Goal: Task Accomplishment & Management: Use online tool/utility

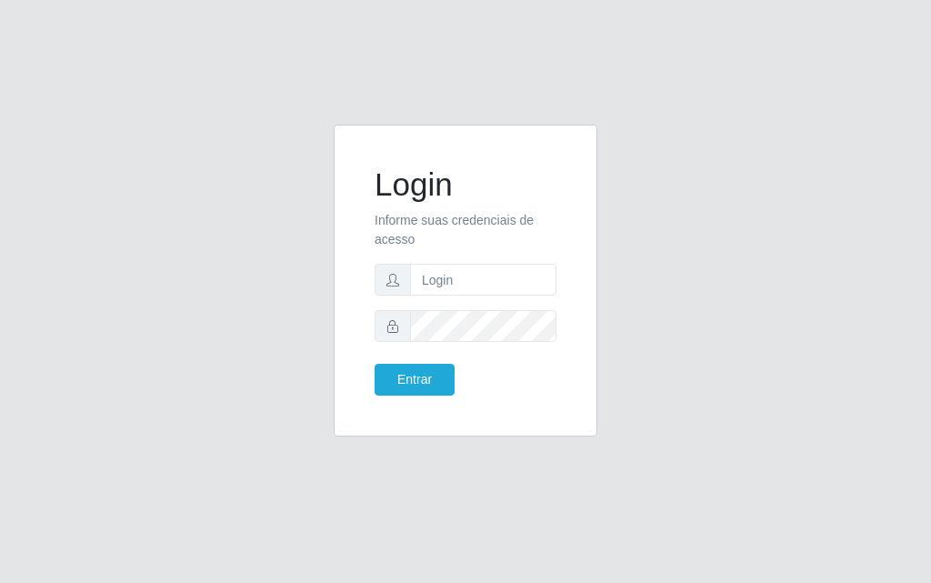
drag, startPoint x: 520, startPoint y: 302, endPoint x: 271, endPoint y: 526, distance: 335.0
drag, startPoint x: 271, startPoint y: 526, endPoint x: 25, endPoint y: 204, distance: 405.0
click at [25, 204] on div "Login Informe suas credenciais de acesso Entrar" at bounding box center [465, 291] width 931 height 583
click at [493, 274] on input "text" at bounding box center [483, 280] width 146 height 32
type input "luiz@divinofogao"
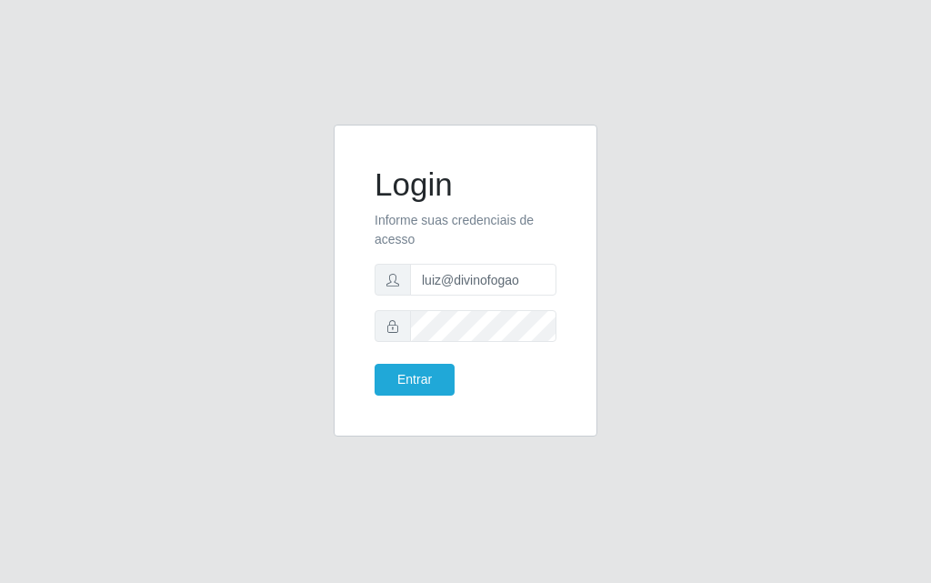
click at [438, 402] on div "Login Informe suas credenciais de acesso [PERSON_NAME] Entrar" at bounding box center [466, 280] width 218 height 267
click at [438, 398] on div "Login Informe suas credenciais de acesso [PERSON_NAME] Entrar" at bounding box center [466, 280] width 218 height 267
click at [438, 397] on div "Login Informe suas credenciais de acesso [PERSON_NAME] Entrar" at bounding box center [466, 280] width 218 height 267
click at [431, 361] on form "Login Informe suas credenciais de acesso [PERSON_NAME] Entrar" at bounding box center [466, 281] width 182 height 230
click at [437, 379] on button "Entrar" at bounding box center [415, 380] width 80 height 32
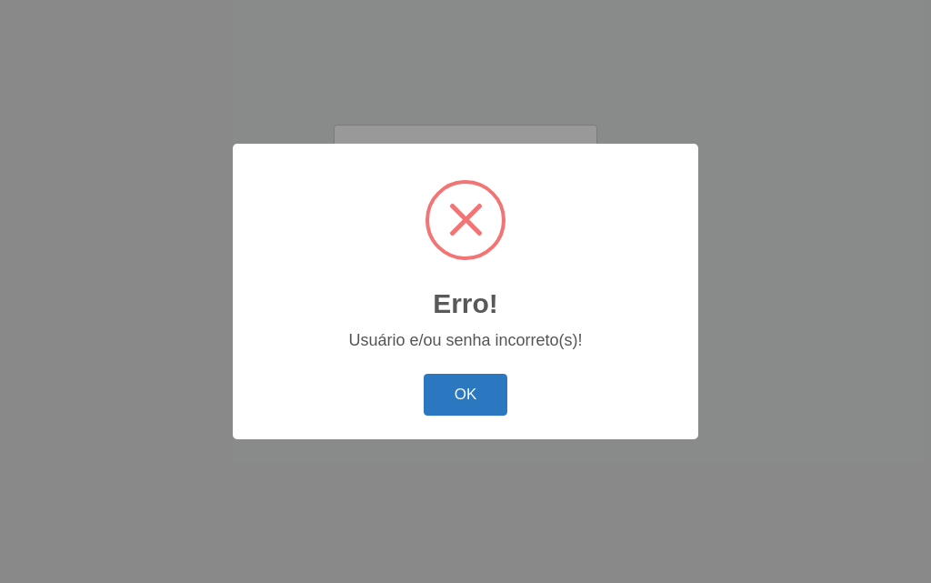
click at [442, 394] on button "OK" at bounding box center [466, 395] width 85 height 43
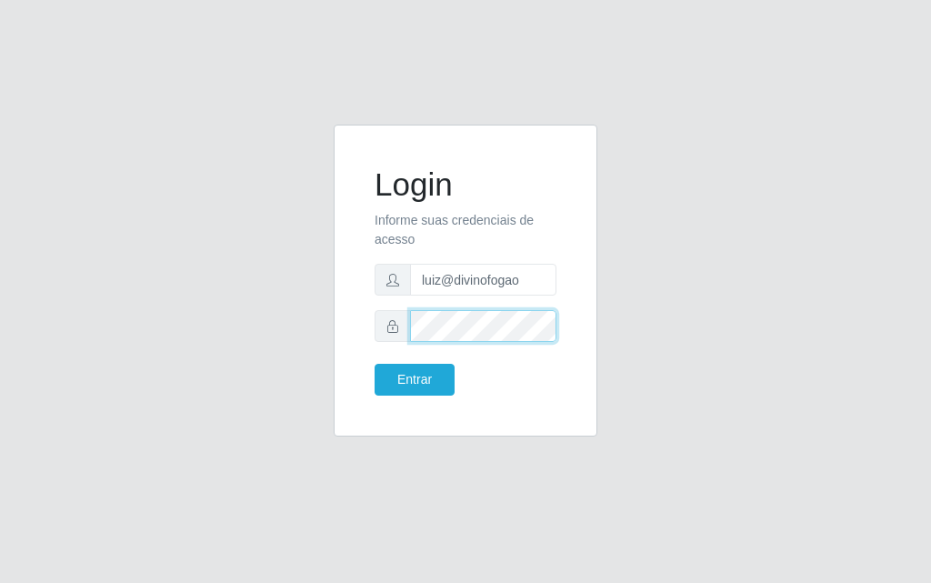
click at [375, 364] on button "Entrar" at bounding box center [415, 380] width 80 height 32
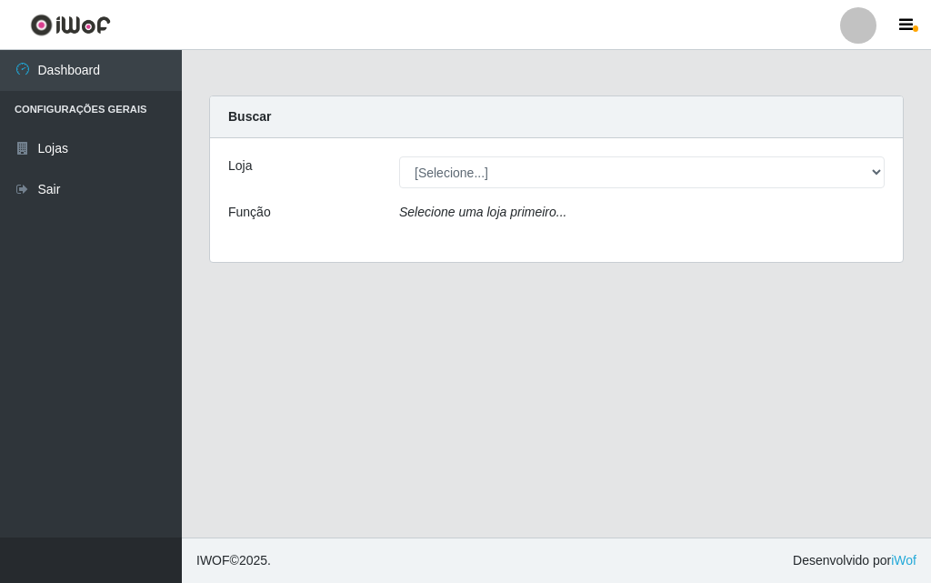
click at [494, 207] on icon "Selecione uma loja primeiro..." at bounding box center [482, 212] width 167 height 15
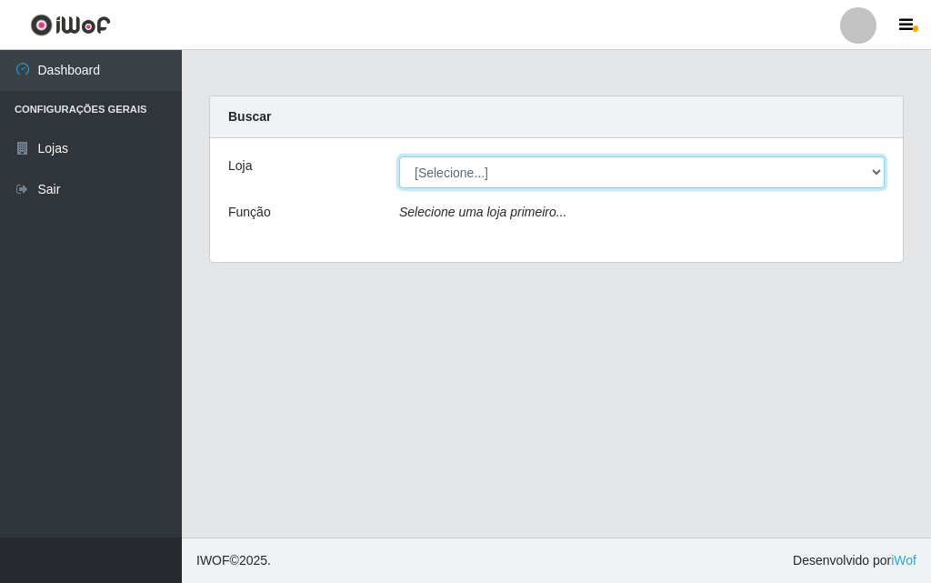
click at [597, 174] on select "[Selecione...] Divino Fogão - [GEOGRAPHIC_DATA]" at bounding box center [642, 172] width 486 height 32
select select "499"
click at [399, 156] on select "[Selecione...] Divino Fogão - [GEOGRAPHIC_DATA]" at bounding box center [642, 172] width 486 height 32
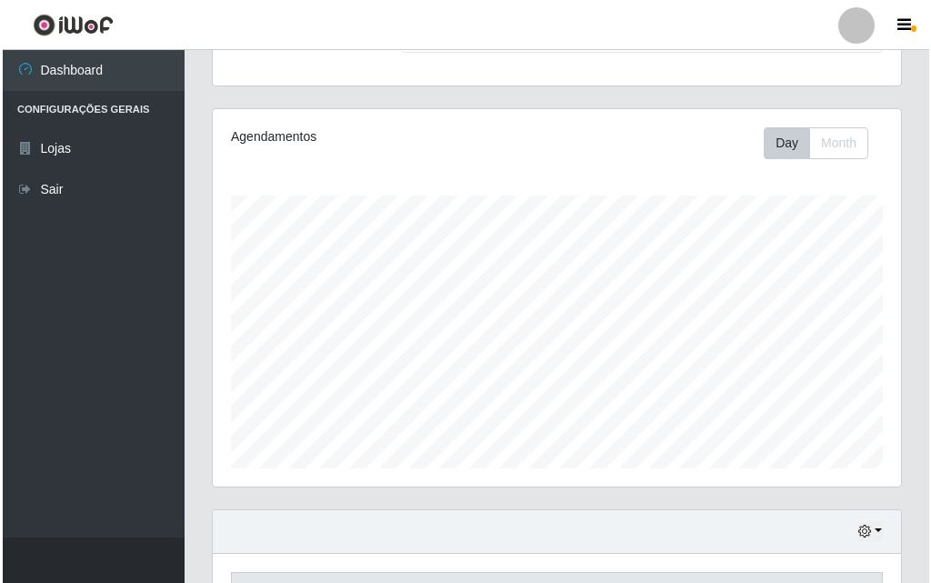
scroll to position [453, 0]
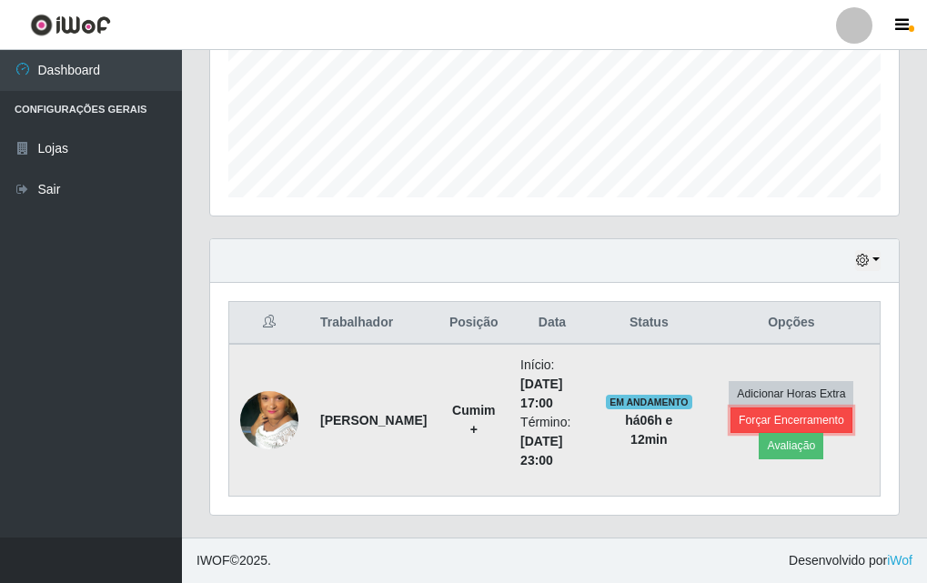
click at [813, 418] on button "Forçar Encerramento" at bounding box center [791, 420] width 122 height 25
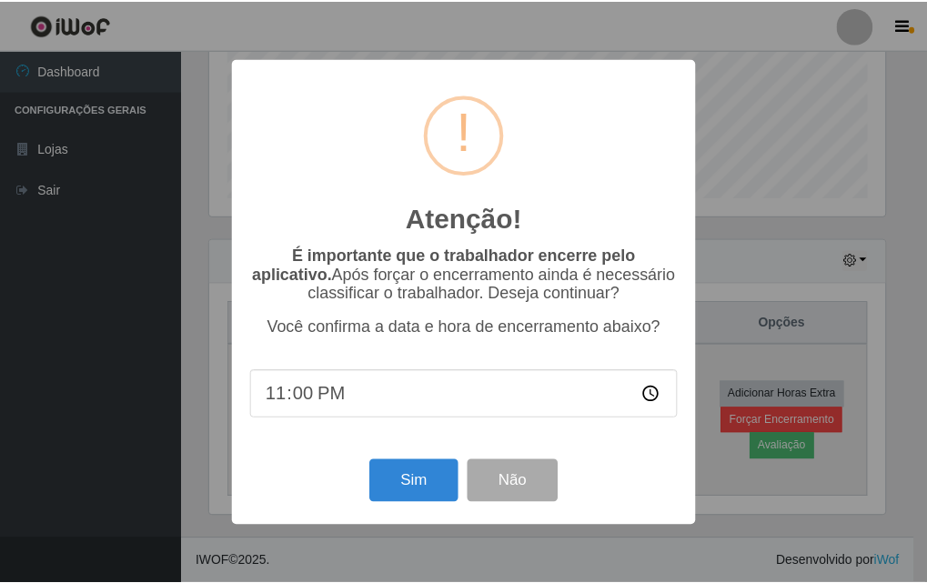
scroll to position [377, 679]
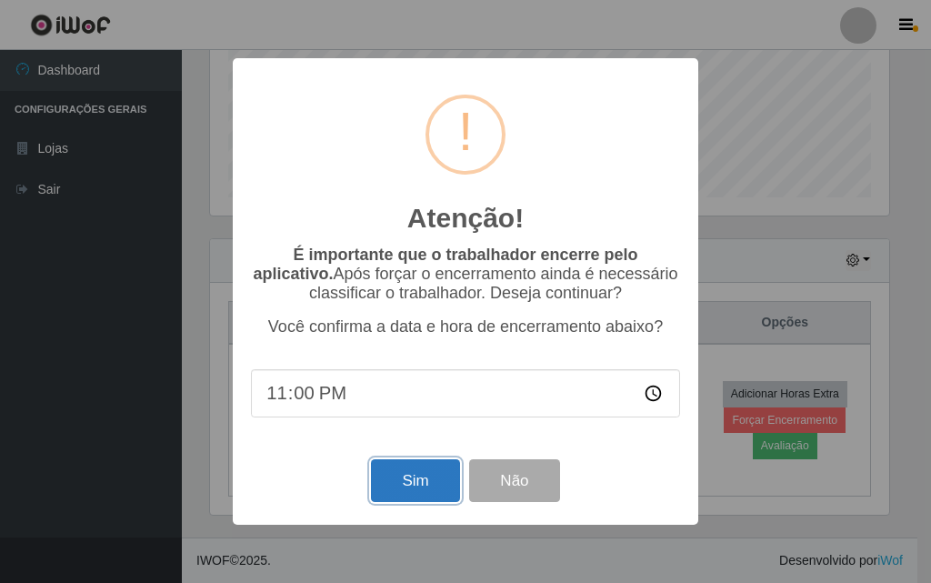
click at [411, 487] on button "Sim" at bounding box center [415, 480] width 88 height 43
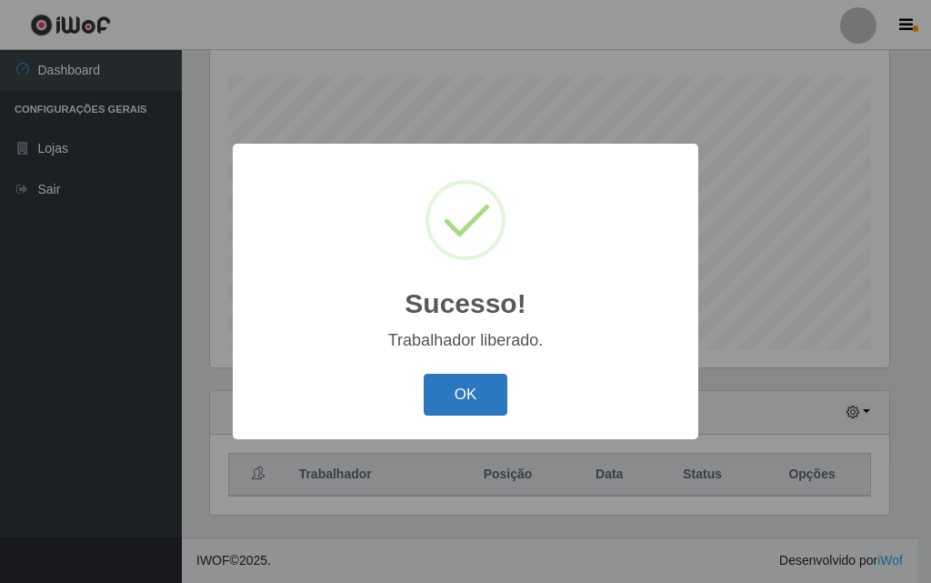
click at [468, 376] on button "OK" at bounding box center [466, 395] width 85 height 43
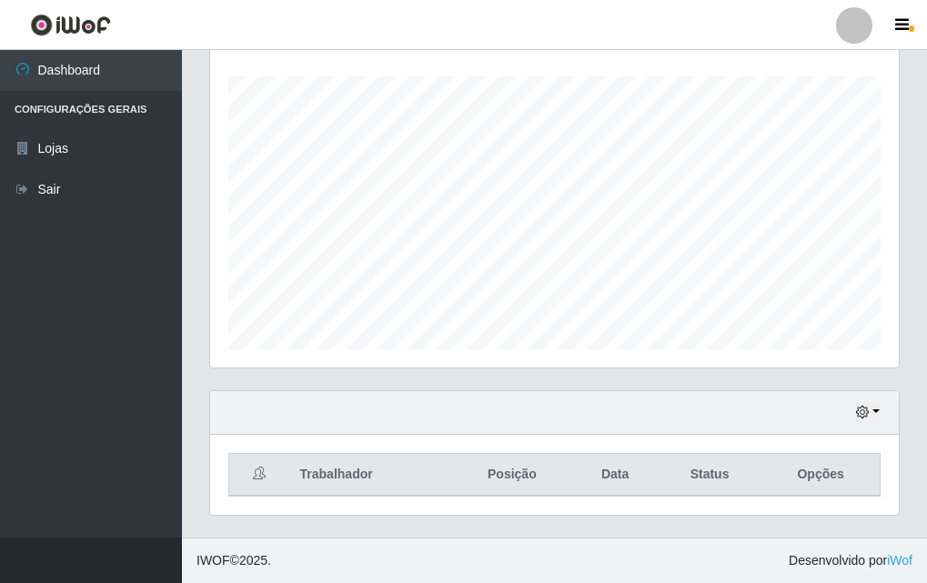
scroll to position [0, 0]
